Goal: Task Accomplishment & Management: Manage account settings

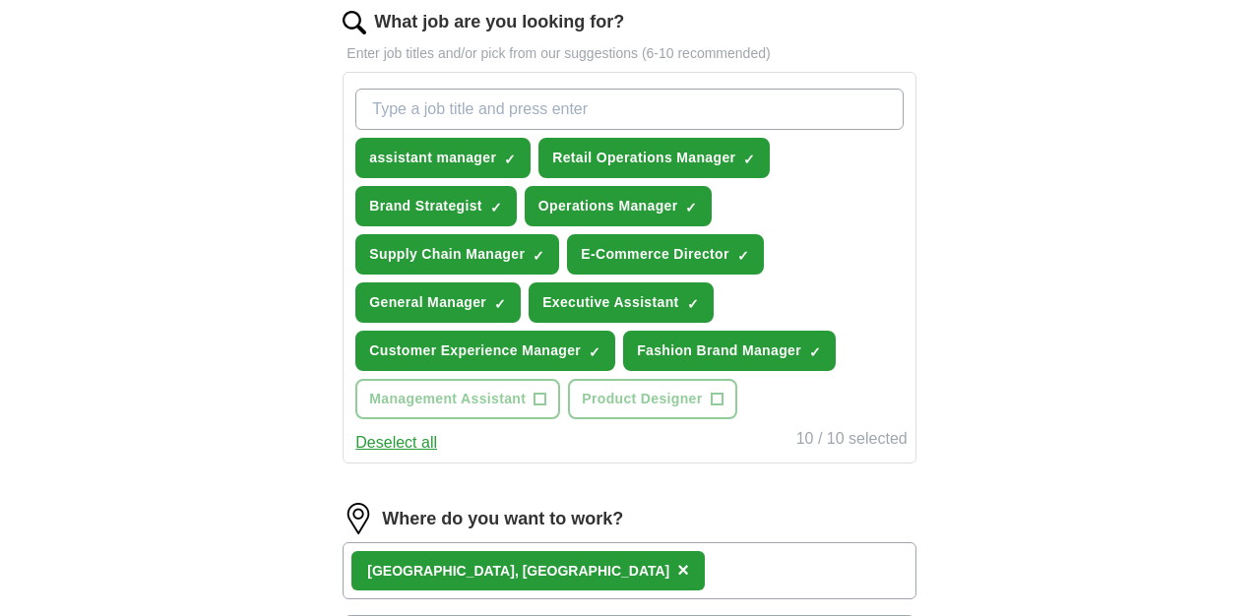
scroll to position [617, 0]
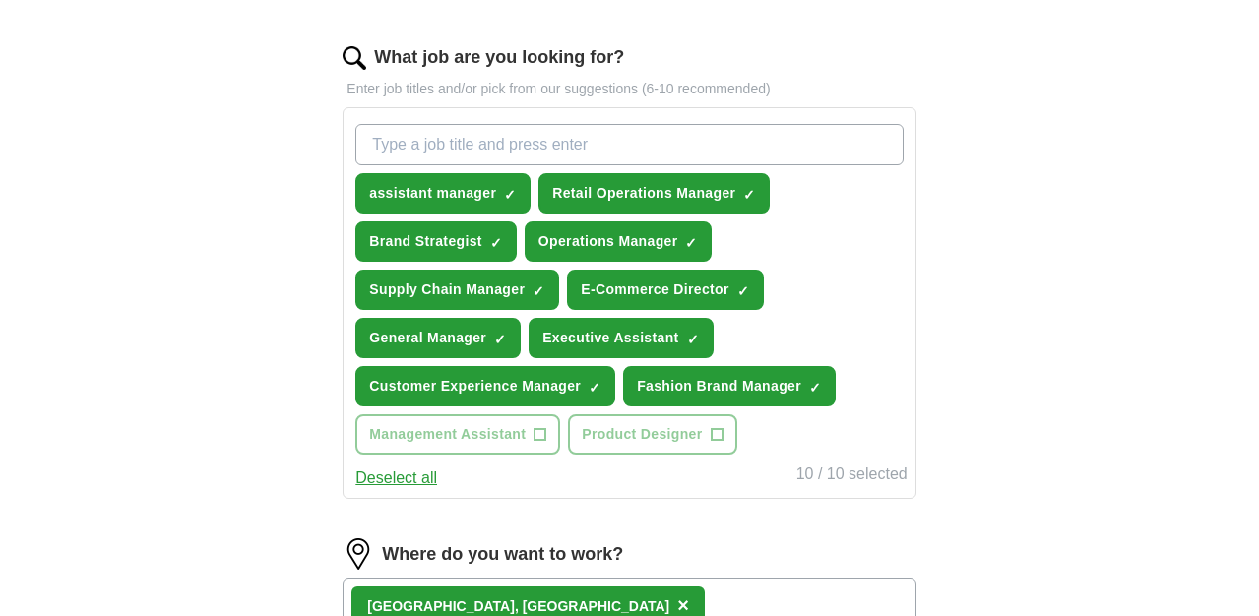
click at [809, 419] on div "assistant manager ✓ × Retail Operations Manager ✓ × Brand Strategist ✓ × Operat…" at bounding box center [628, 289] width 555 height 347
type input "leasing agent"
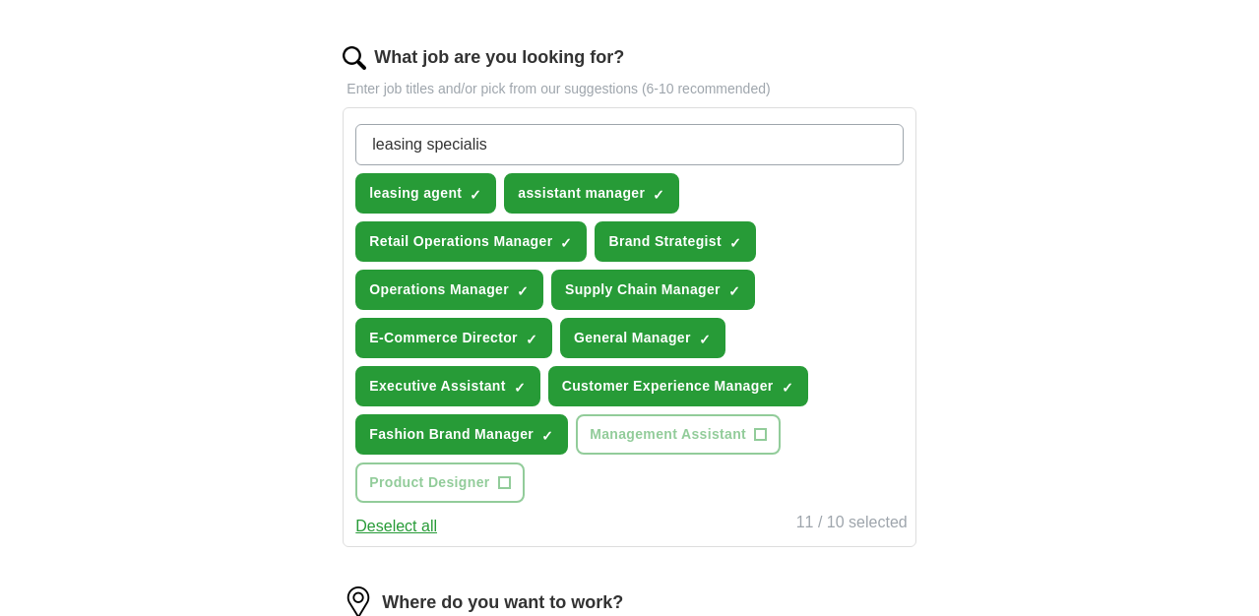
type input "leasing specialist"
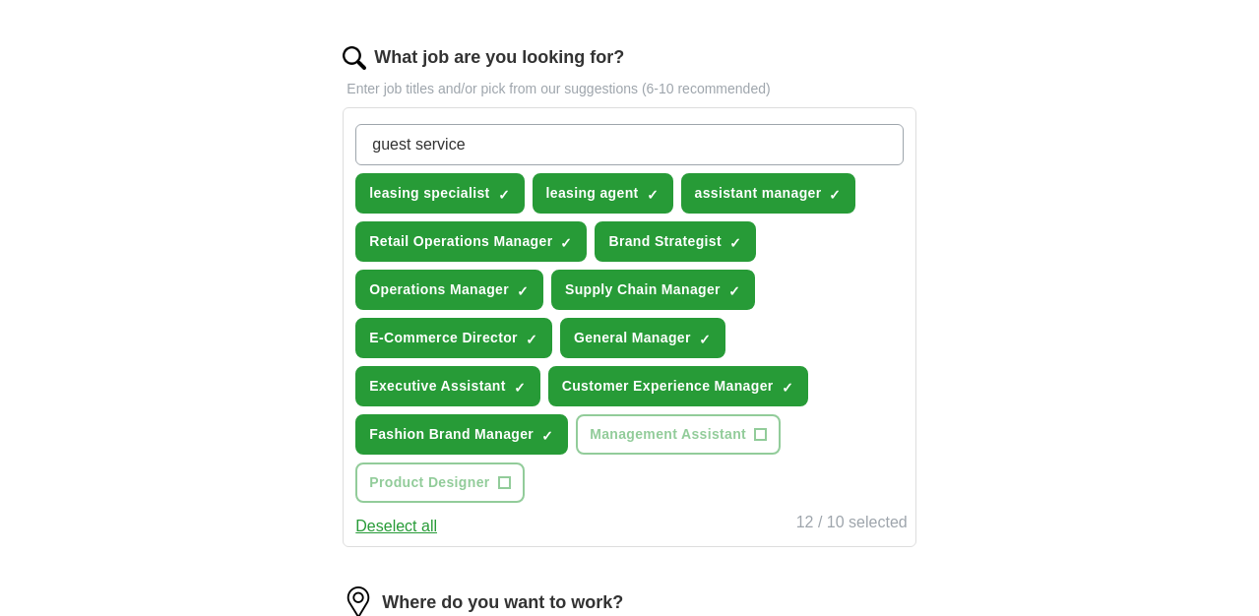
type input "guest services"
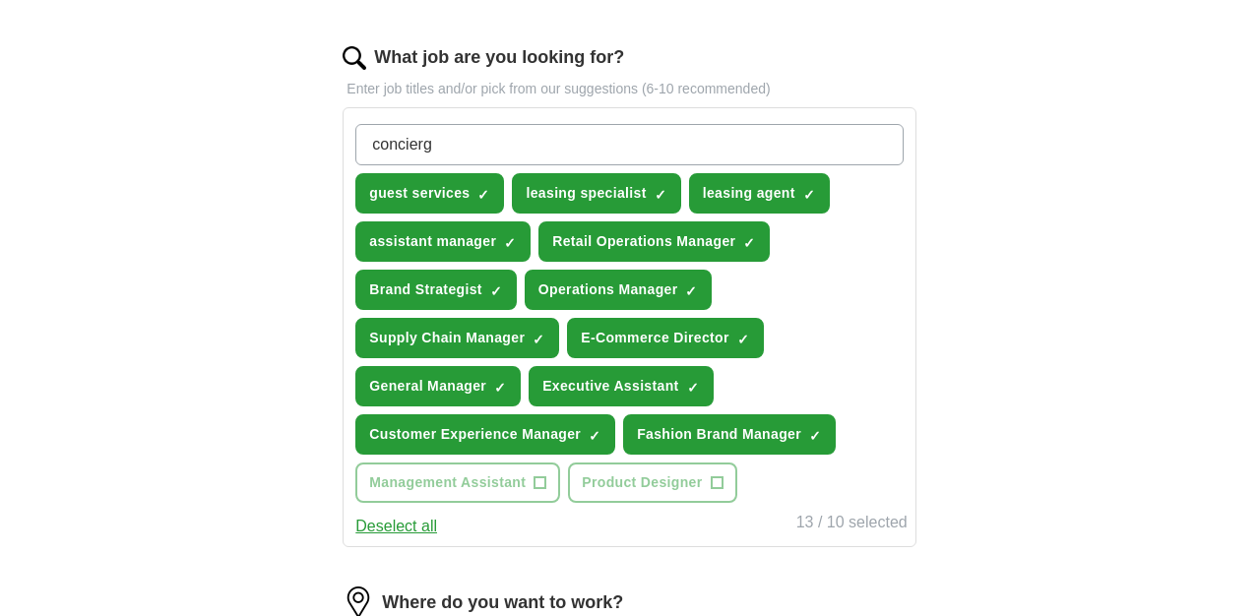
type input "concierge"
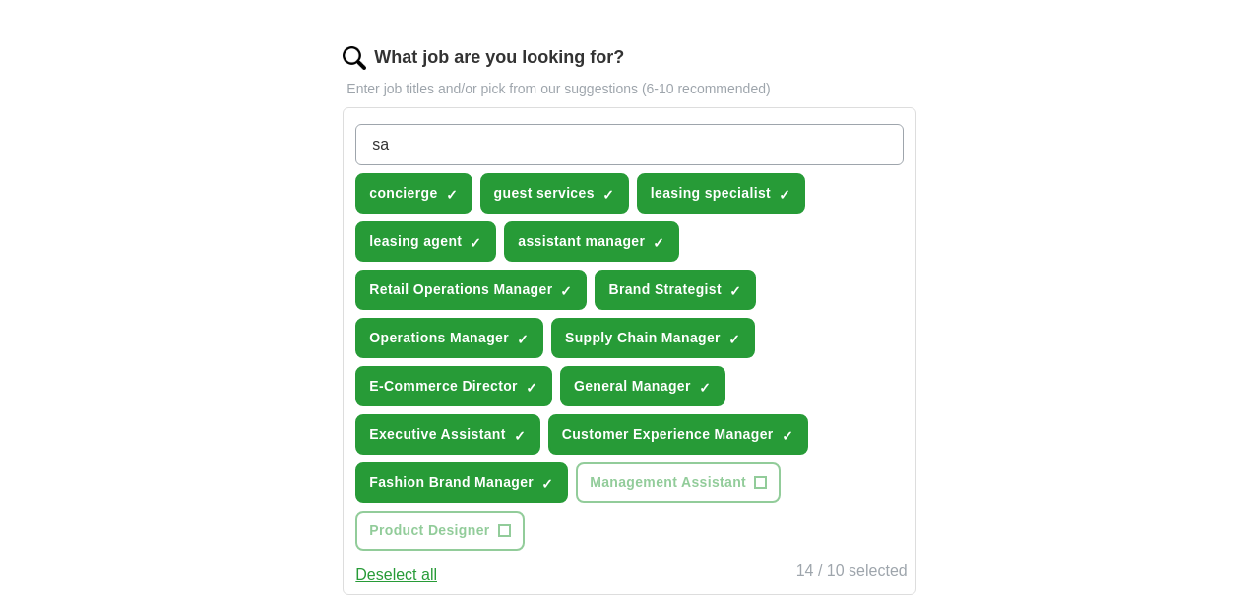
type input "s"
type input "retail"
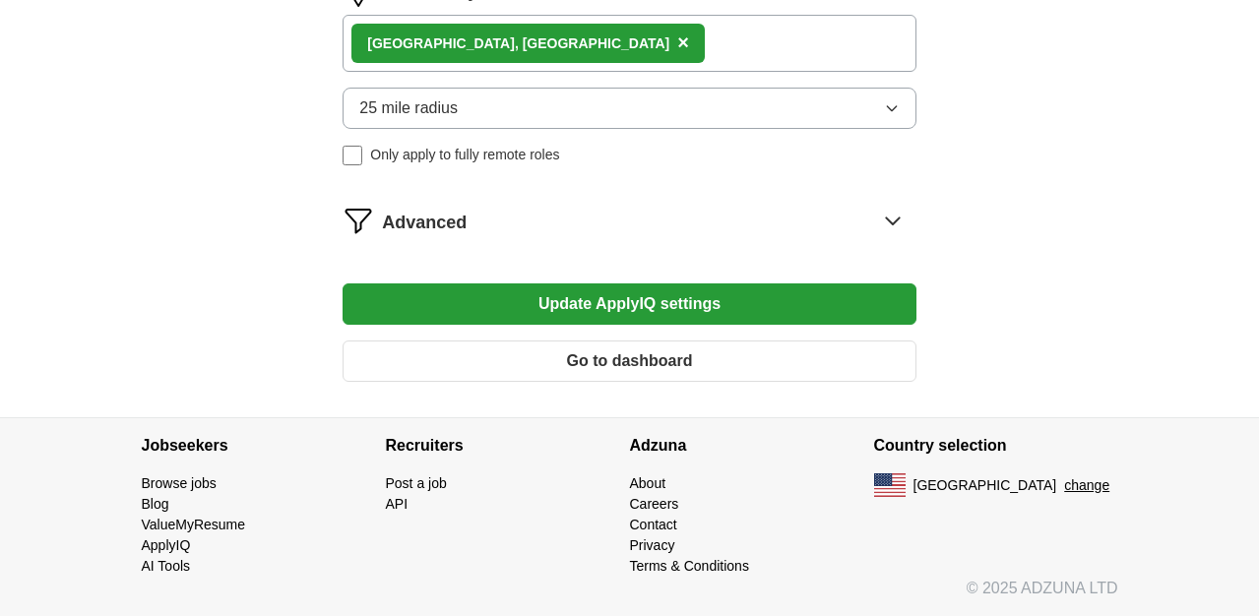
scroll to position [1277, 0]
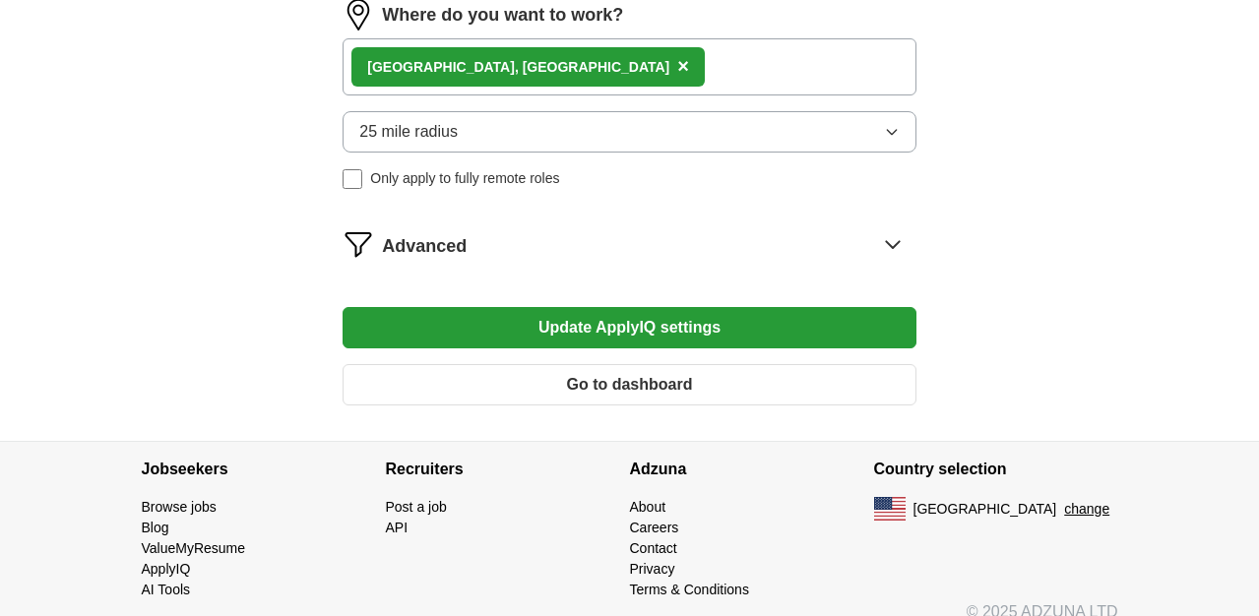
click at [802, 312] on button "Update ApplyIQ settings" at bounding box center [629, 327] width 573 height 41
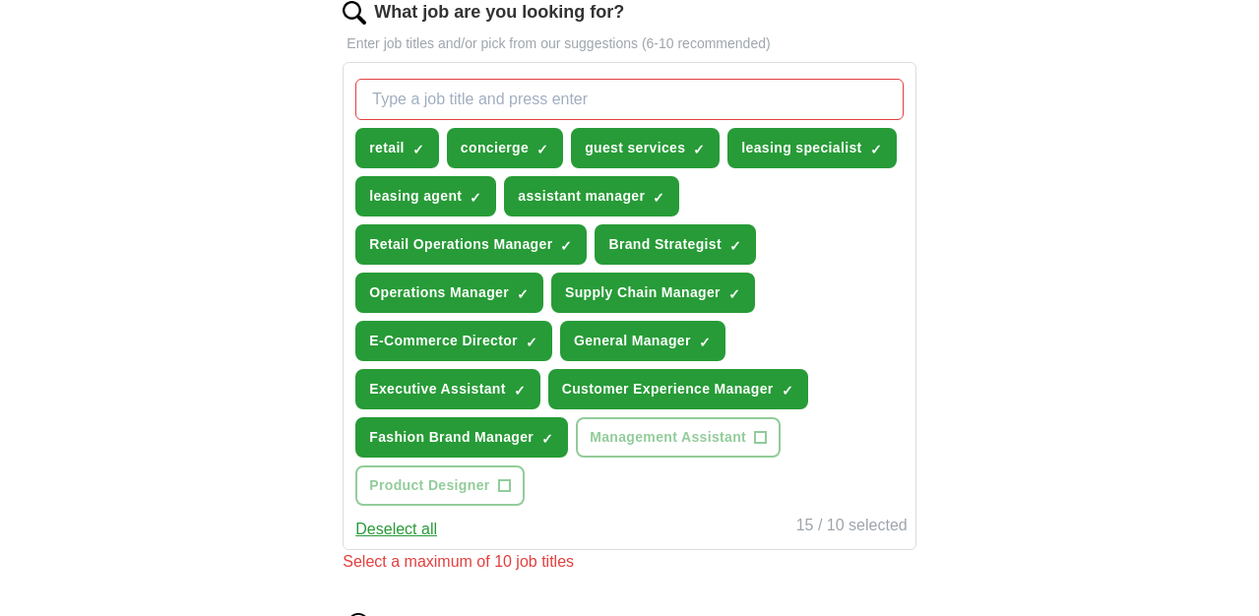
scroll to position [660, 0]
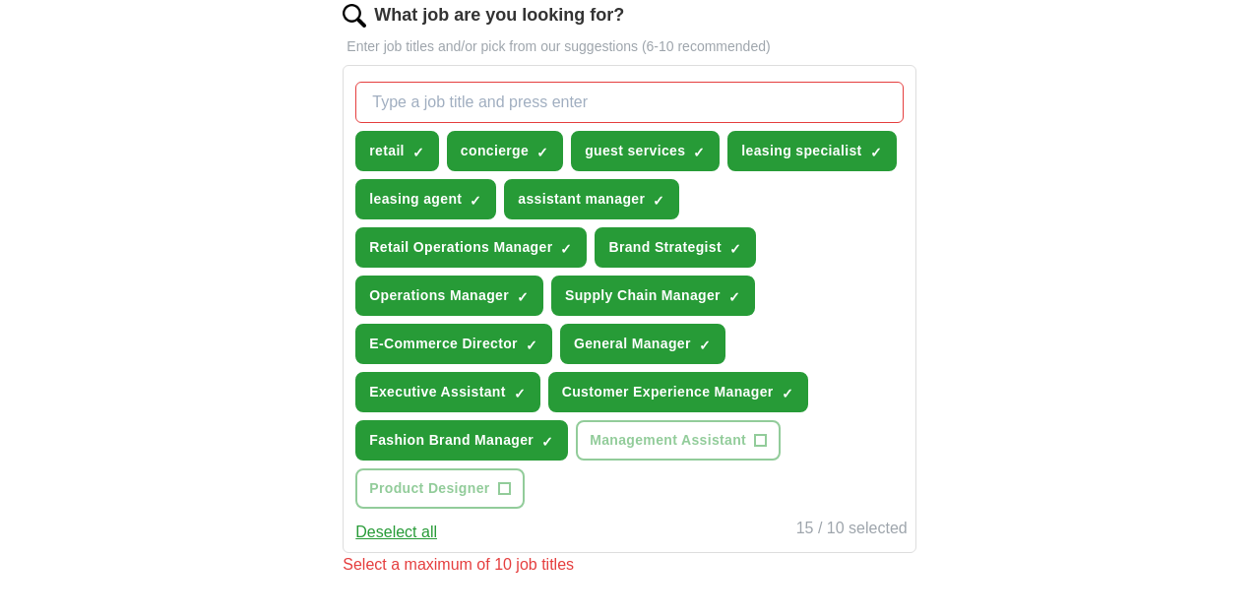
click at [0, 0] on span "×" at bounding box center [0, 0] width 0 height 0
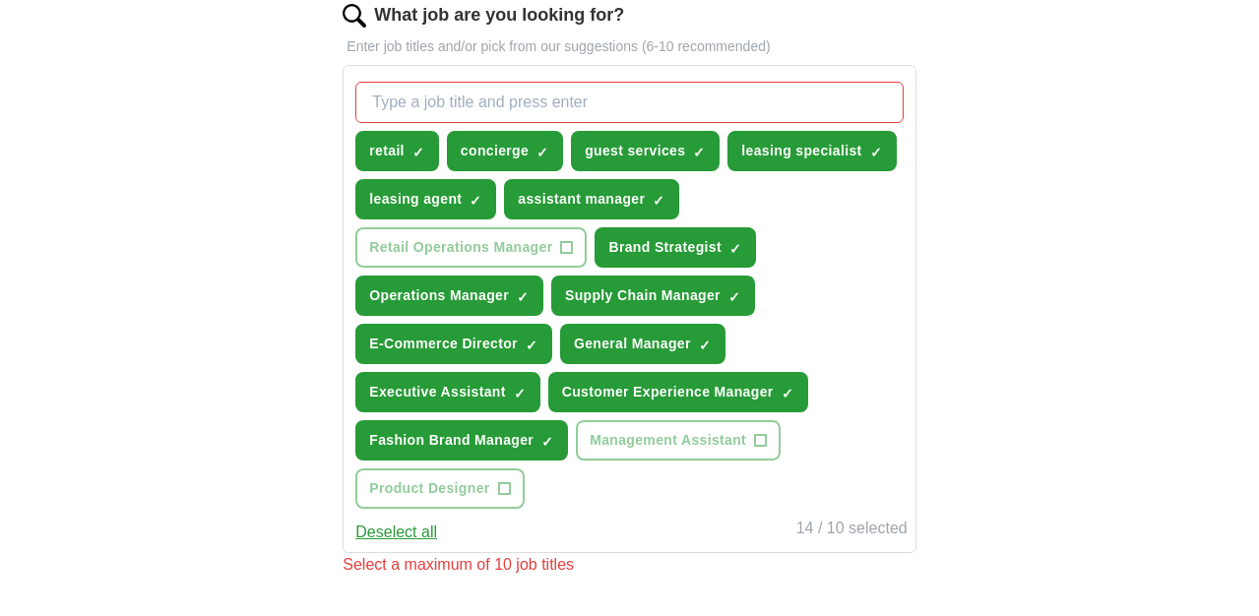
click at [0, 0] on span "×" at bounding box center [0, 0] width 0 height 0
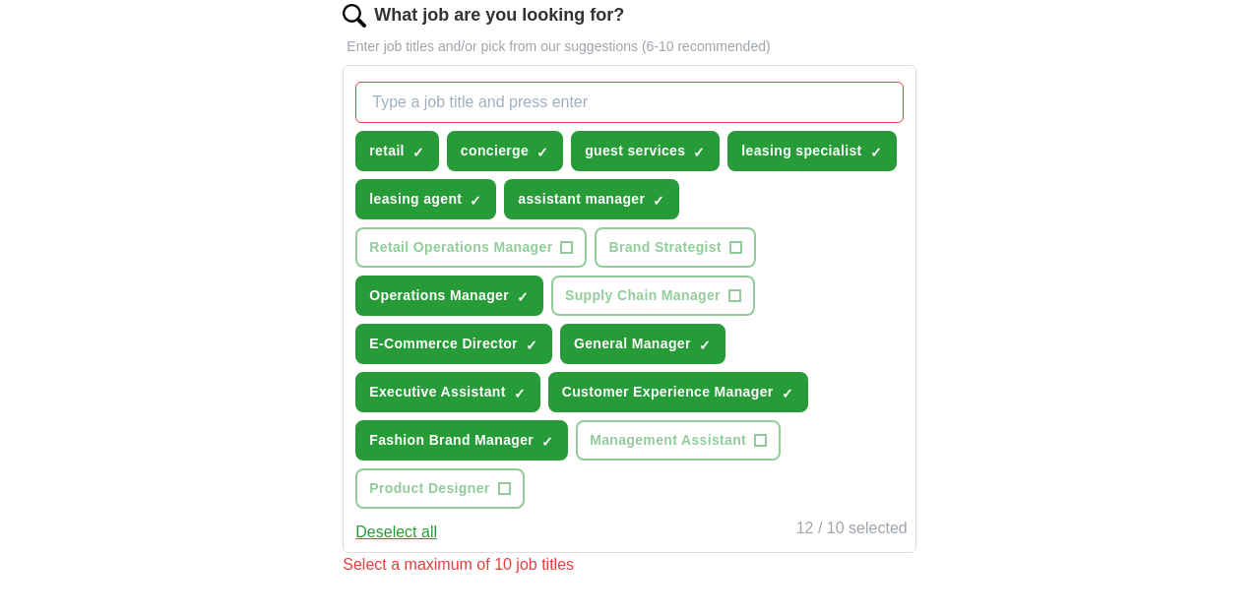
click at [0, 0] on span "×" at bounding box center [0, 0] width 0 height 0
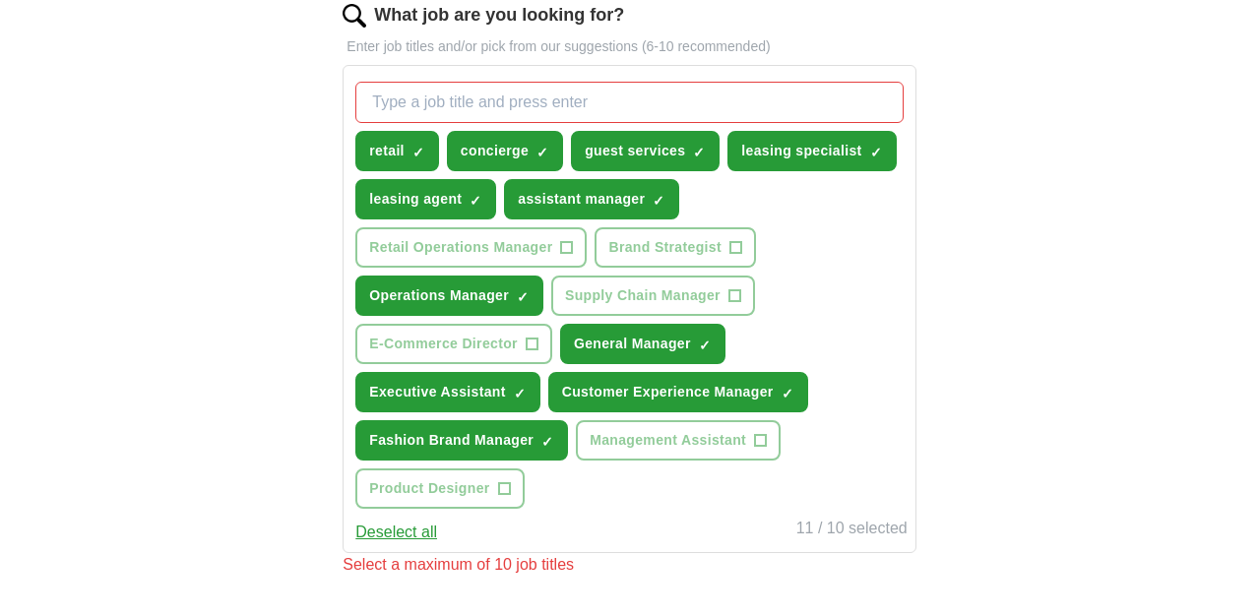
click at [0, 0] on span "×" at bounding box center [0, 0] width 0 height 0
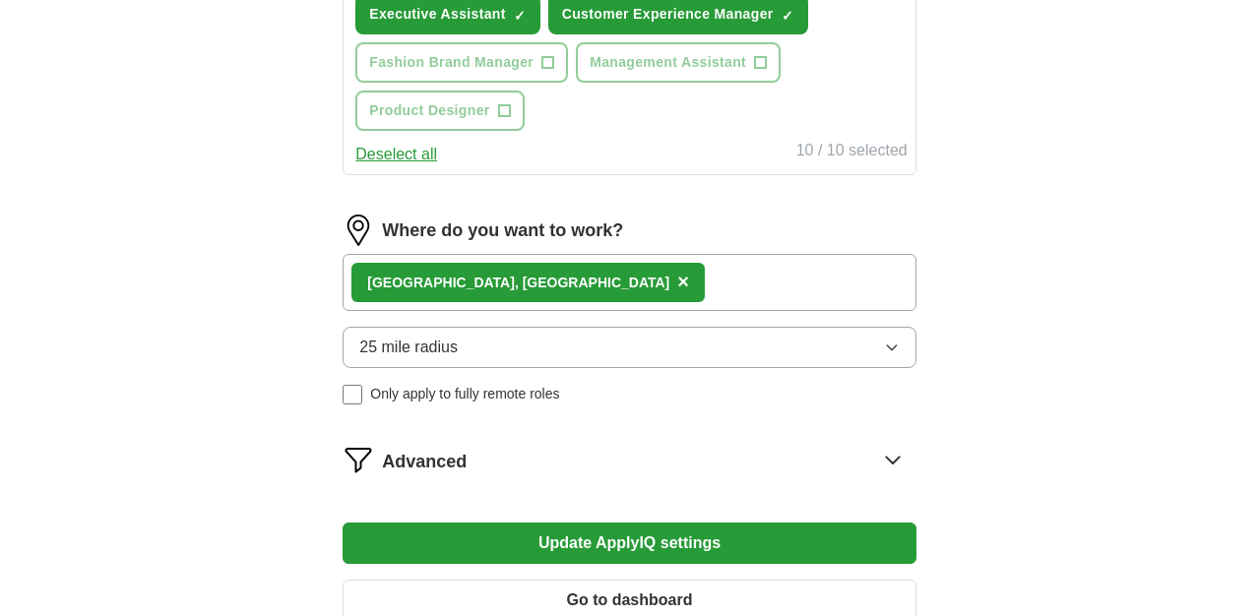
scroll to position [1117, 0]
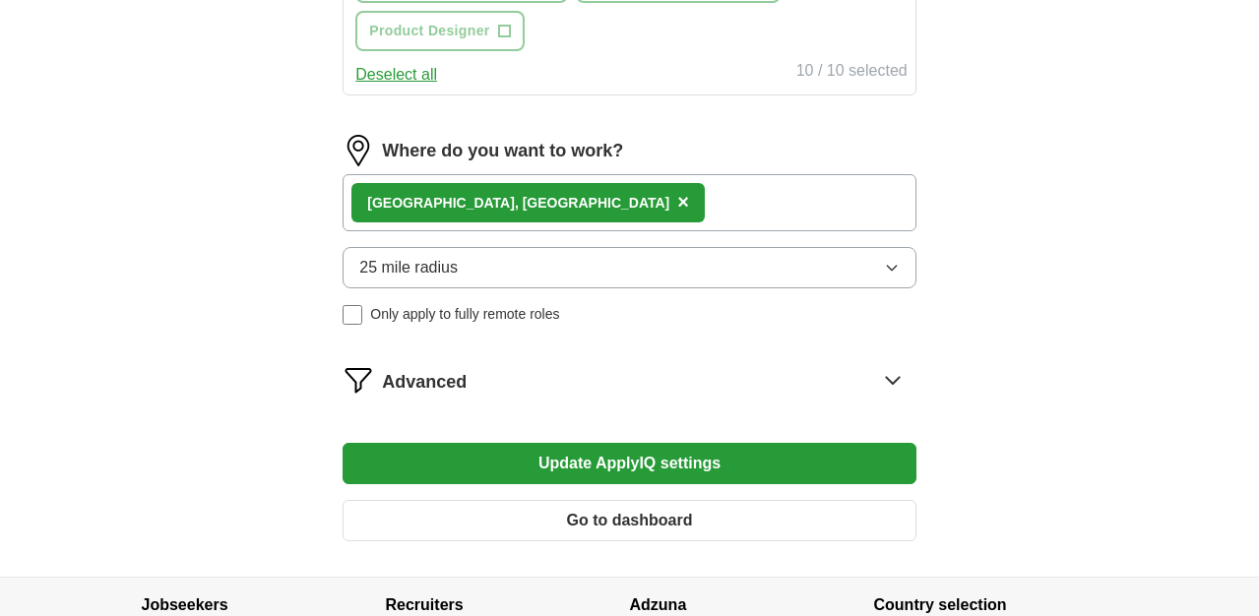
click at [636, 469] on button "Update ApplyIQ settings" at bounding box center [629, 463] width 573 height 41
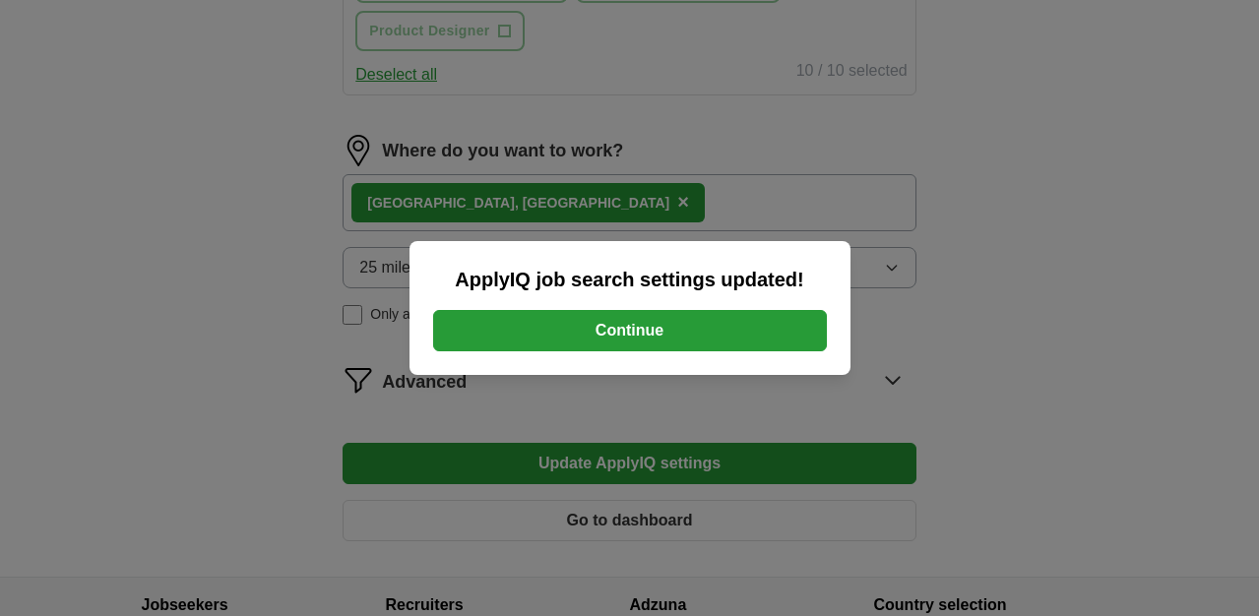
click at [679, 335] on button "Continue" at bounding box center [630, 330] width 394 height 41
